Goal: Information Seeking & Learning: Learn about a topic

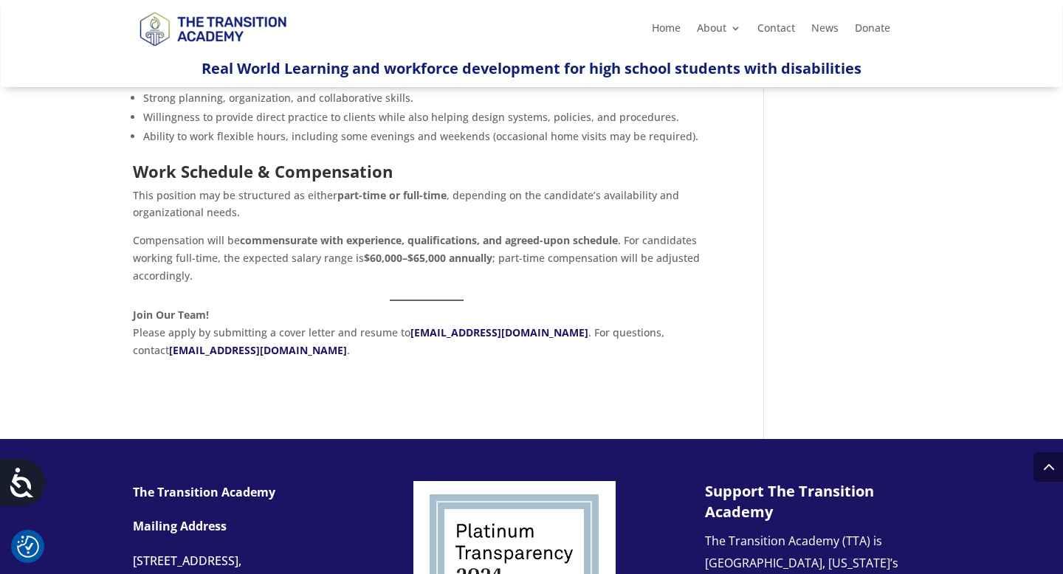
scroll to position [943, 0]
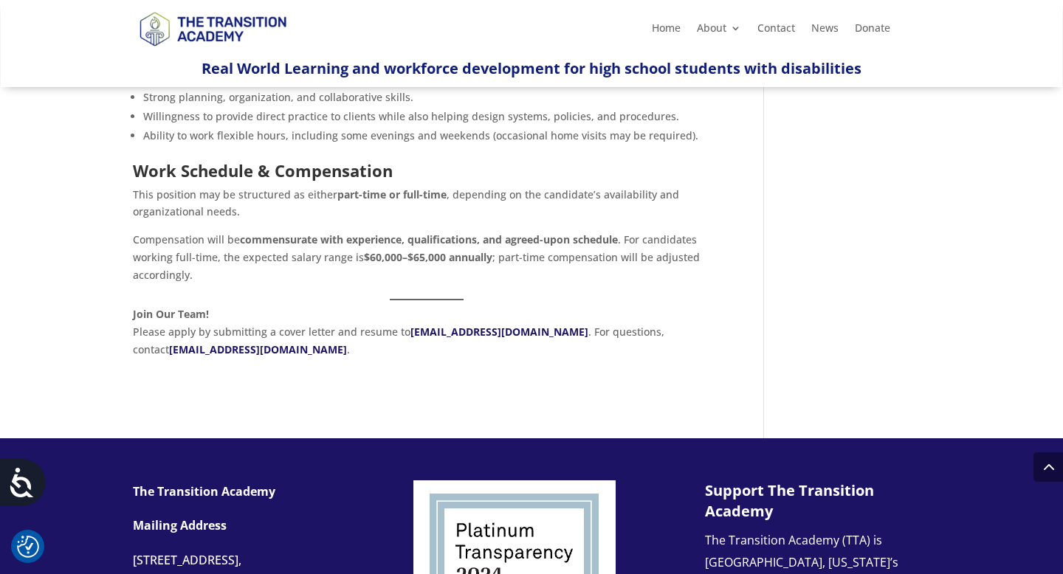
click at [228, 258] on p "Compensation will be commensurate with experience, qualifications, and agreed-u…" at bounding box center [426, 262] width 587 height 63
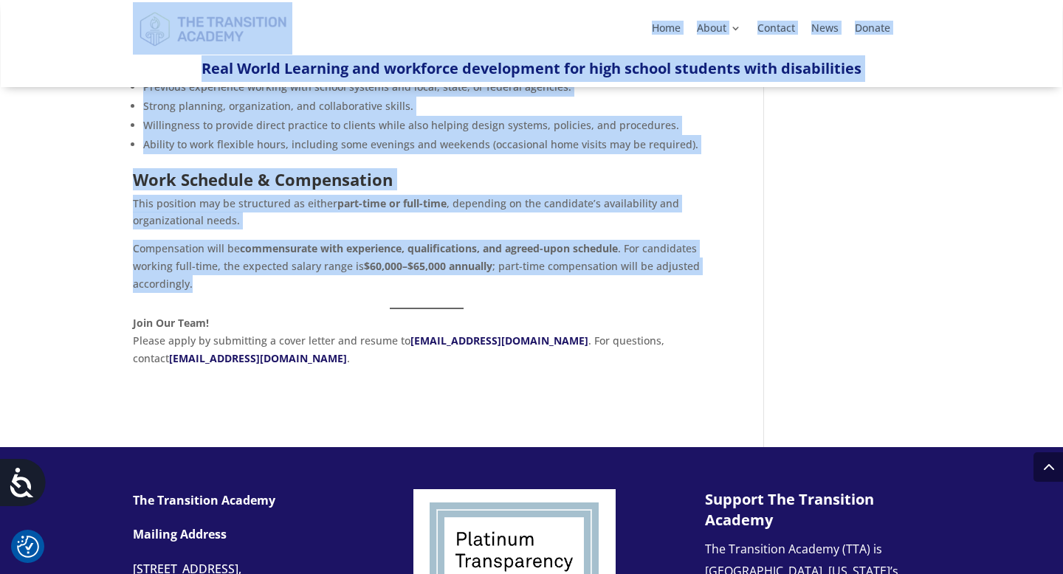
scroll to position [932, 0]
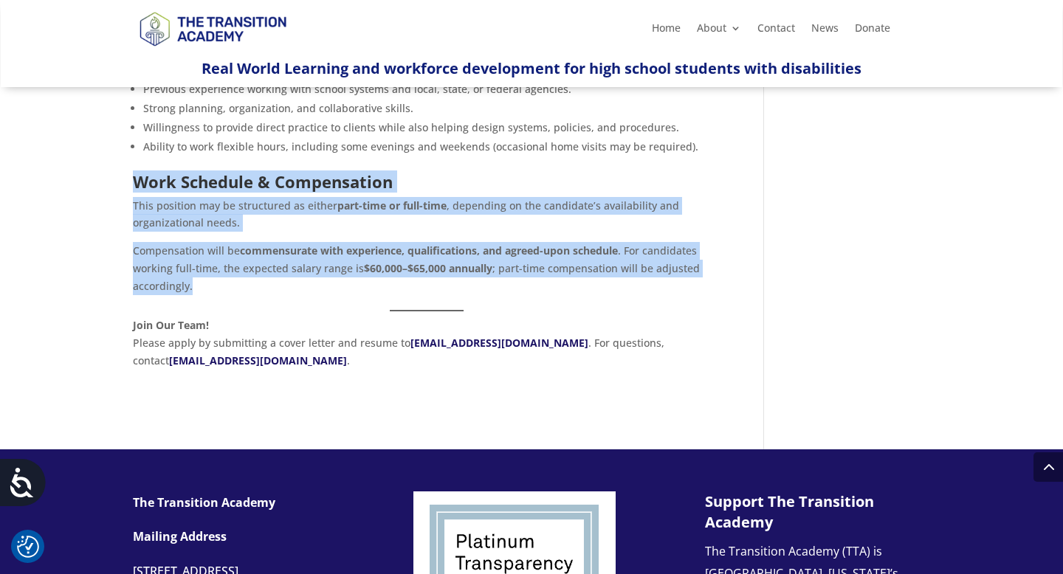
drag, startPoint x: 228, startPoint y: 258, endPoint x: 136, endPoint y: 158, distance: 136.3
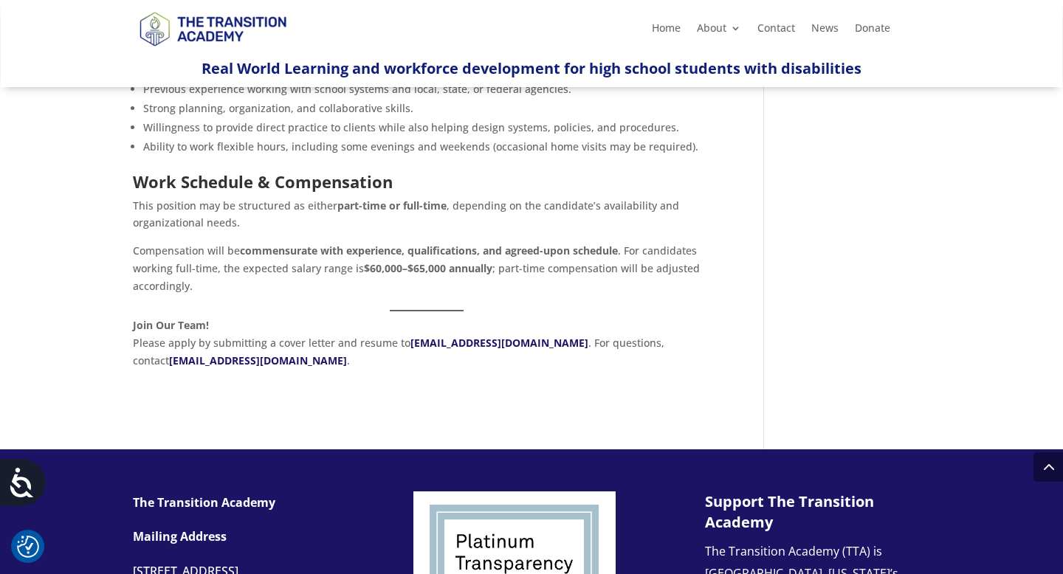
click at [606, 247] on p "Compensation will be commensurate with experience, qualifications, and agreed-u…" at bounding box center [426, 273] width 587 height 63
click at [465, 244] on strong "commensurate with experience, qualifications, and agreed-upon schedule" at bounding box center [429, 251] width 378 height 14
click at [246, 204] on p "This position may be structured as either part-time or full-time , depending on…" at bounding box center [426, 220] width 587 height 46
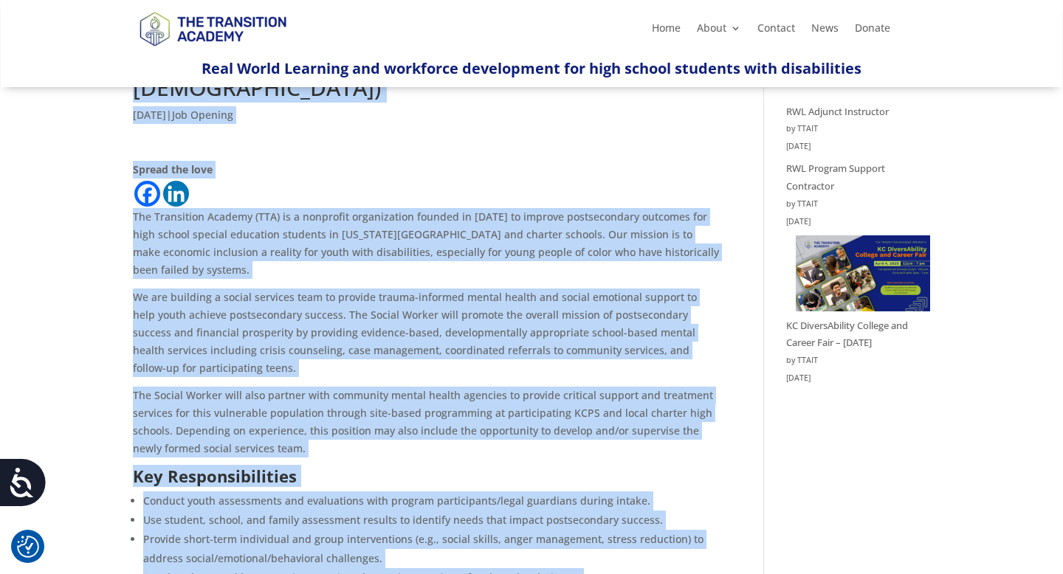
scroll to position [0, 0]
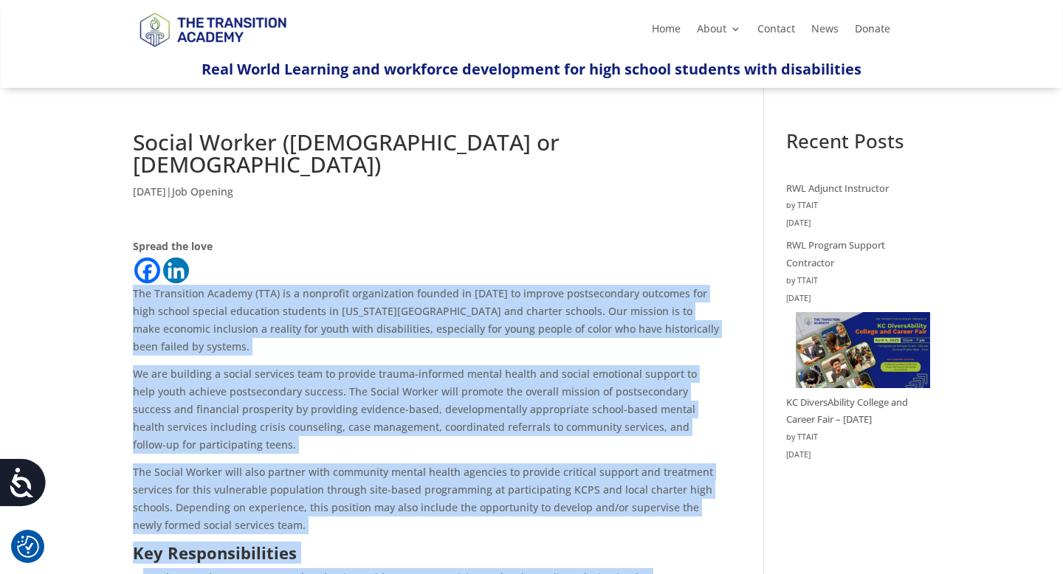
drag, startPoint x: 692, startPoint y: 317, endPoint x: 130, endPoint y: 271, distance: 563.6
copy div "The Transition Academy (TTA) is a nonprofit organization founded in [DATE] to i…"
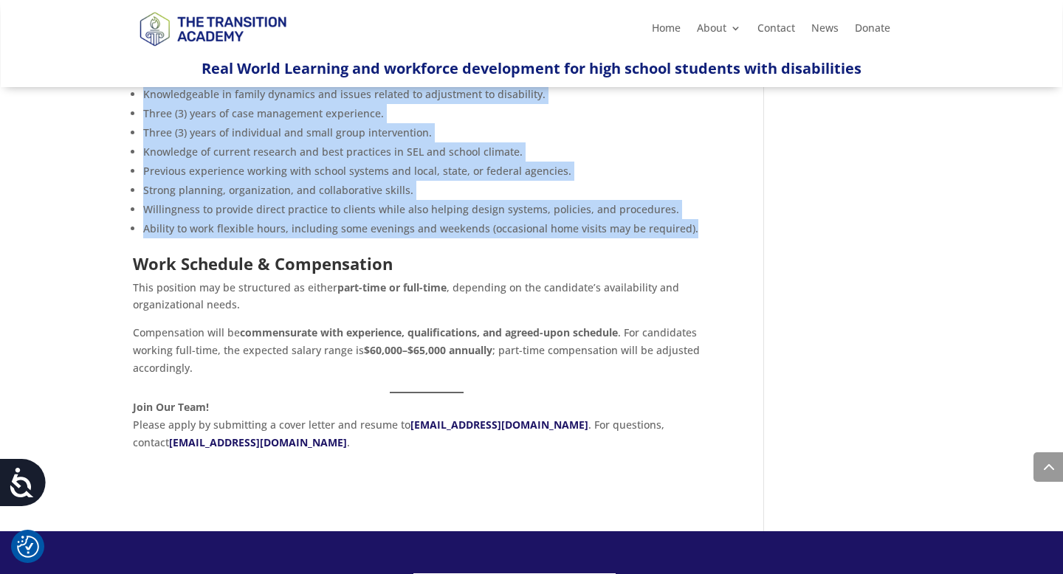
scroll to position [852, 0]
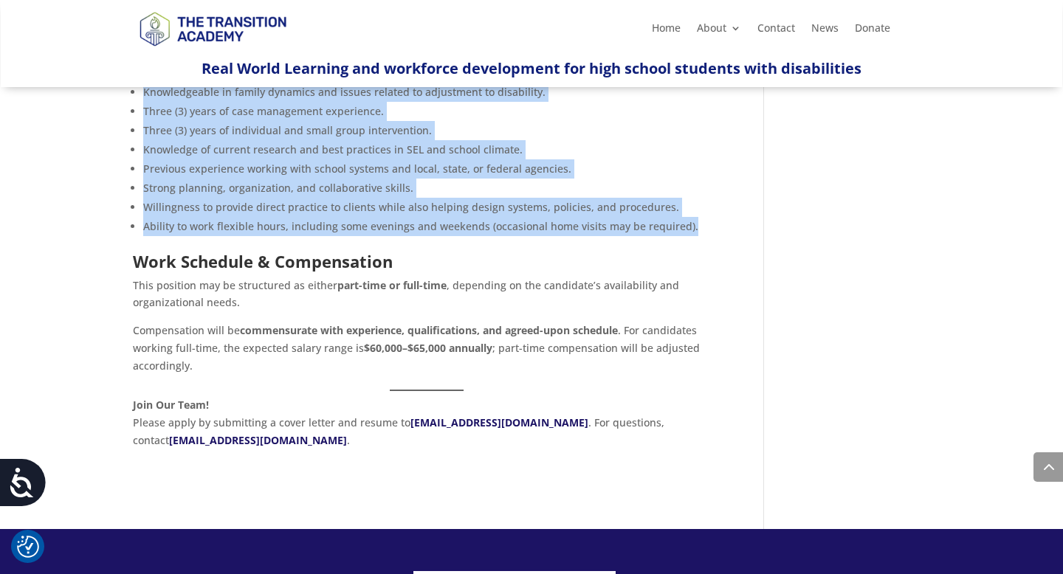
click at [488, 223] on ul "Master’s degree from an accredited college or university in social work, psycho…" at bounding box center [426, 120] width 587 height 266
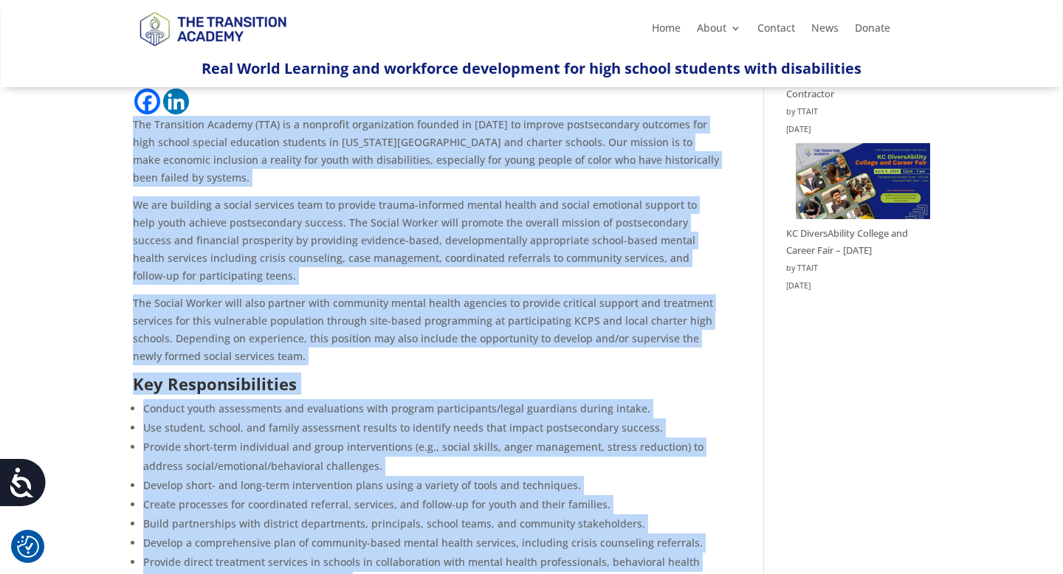
scroll to position [0, 0]
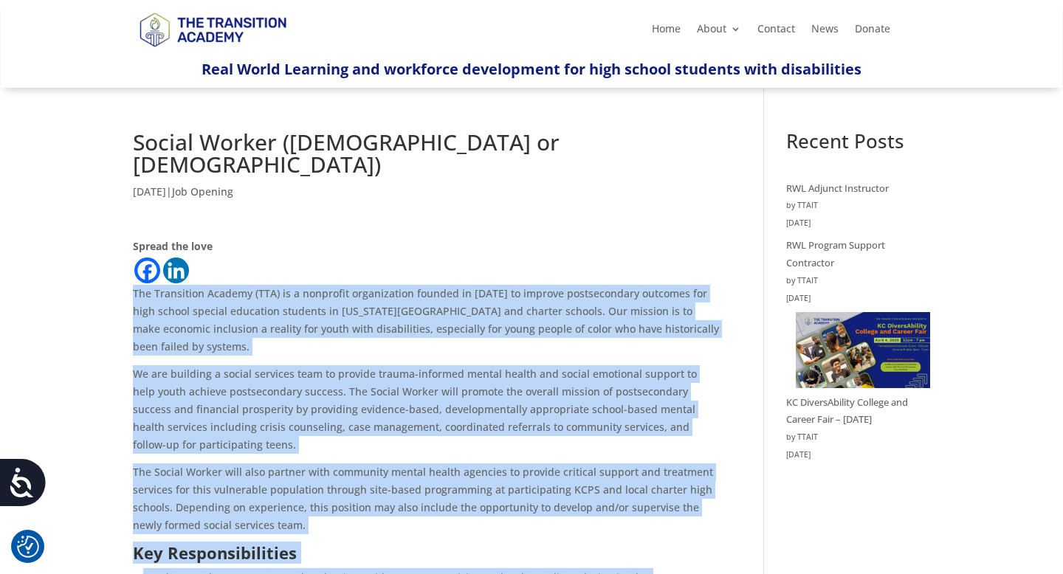
drag, startPoint x: 249, startPoint y: 352, endPoint x: 119, endPoint y: 264, distance: 156.8
copy div "The Transition Academy (TTA) is a nonprofit organization founded in [DATE] to i…"
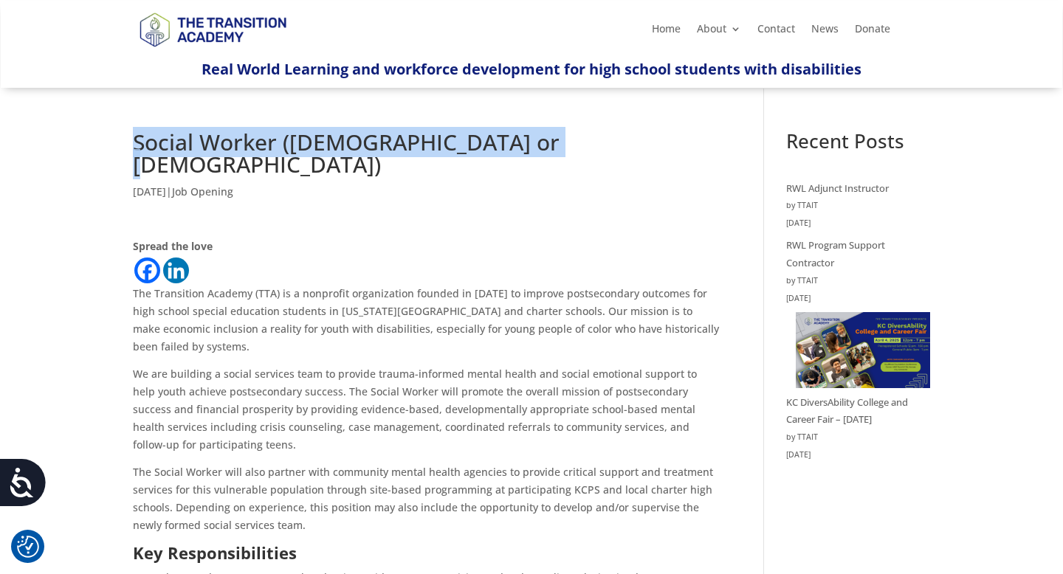
drag, startPoint x: 540, startPoint y: 139, endPoint x: 135, endPoint y: 132, distance: 404.5
click at [135, 132] on h1 "Social Worker ([DEMOGRAPHIC_DATA] or [DEMOGRAPHIC_DATA])" at bounding box center [426, 157] width 587 height 52
copy h1 "Social Worker ([DEMOGRAPHIC_DATA] or [DEMOGRAPHIC_DATA])"
